Goal: Use online tool/utility: Utilize a website feature to perform a specific function

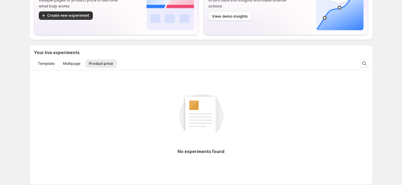
scroll to position [112, 0]
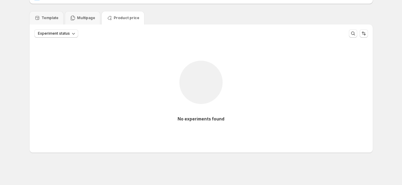
scroll to position [34, 0]
click at [55, 18] on p "Template" at bounding box center [49, 18] width 17 height 5
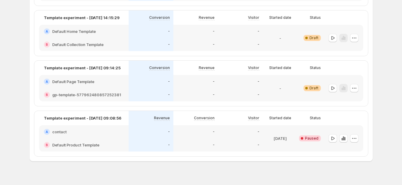
scroll to position [140, 0]
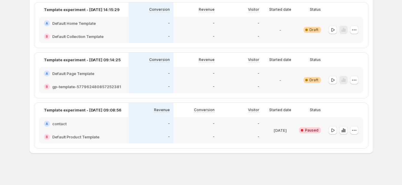
click at [87, 119] on div "A contact" at bounding box center [84, 123] width 90 height 13
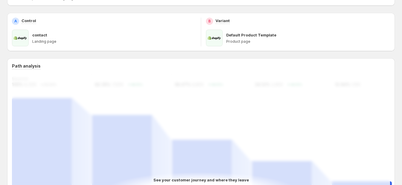
scroll to position [37, 0]
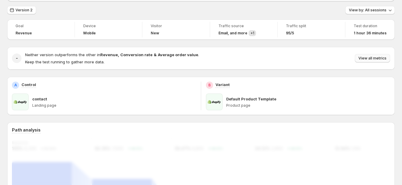
click at [375, 58] on span "View all metrics" at bounding box center [372, 58] width 28 height 5
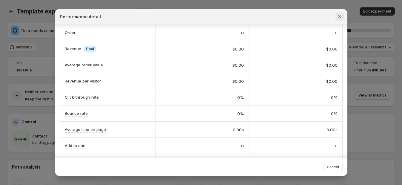
click at [337, 16] on icon "Close" at bounding box center [340, 17] width 6 height 6
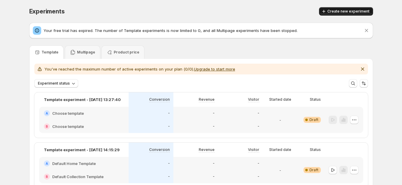
click at [333, 11] on span "Create new experiment" at bounding box center [348, 11] width 42 height 5
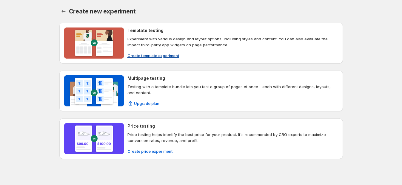
click at [152, 54] on span "Create template experiment" at bounding box center [153, 56] width 52 height 6
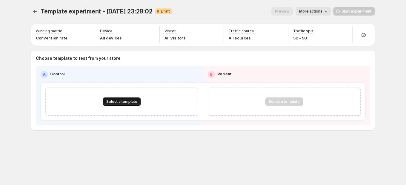
click at [133, 105] on button "Select a template" at bounding box center [122, 101] width 38 height 8
